Goal: Task Accomplishment & Management: Use online tool/utility

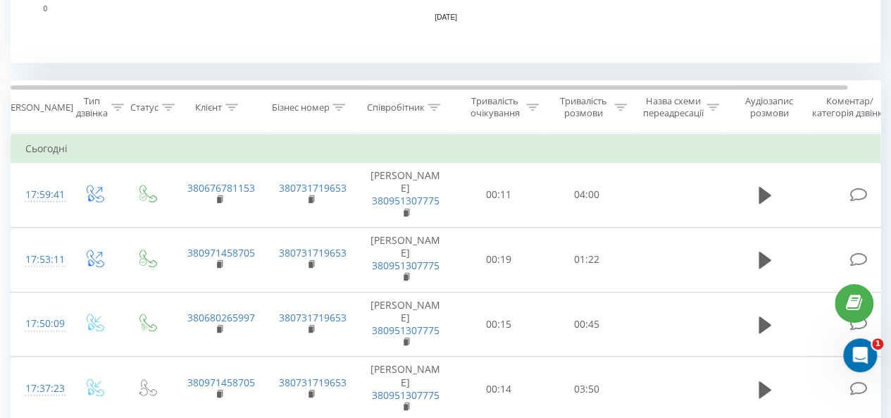
scroll to position [634, 0]
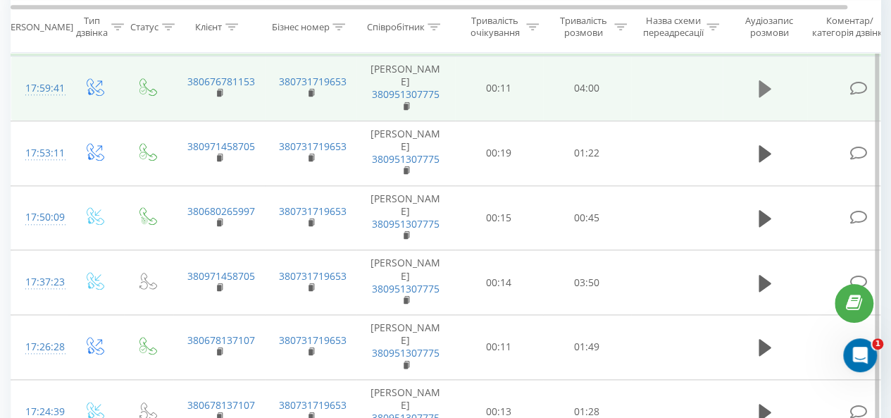
click at [761, 92] on icon at bounding box center [765, 88] width 13 height 17
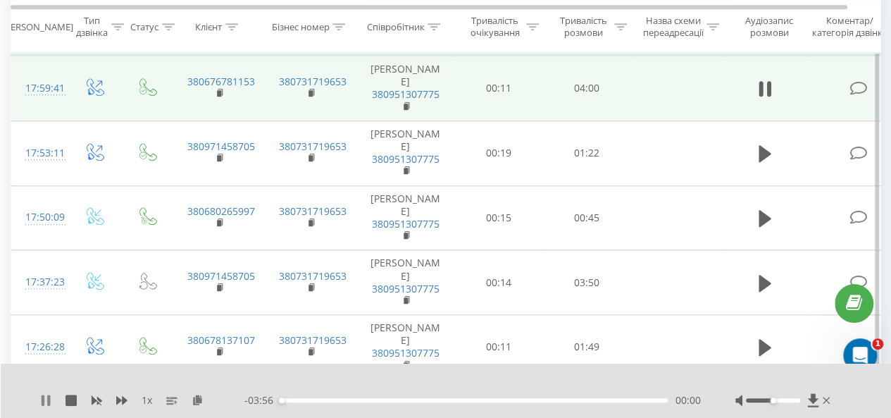
click at [48, 402] on icon at bounding box center [48, 399] width 3 height 11
click at [202, 399] on icon at bounding box center [198, 399] width 12 height 10
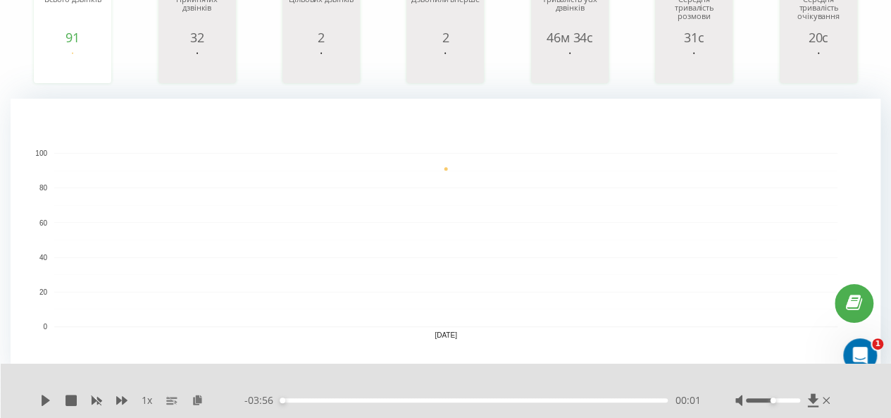
scroll to position [153, 0]
